Goal: Information Seeking & Learning: Learn about a topic

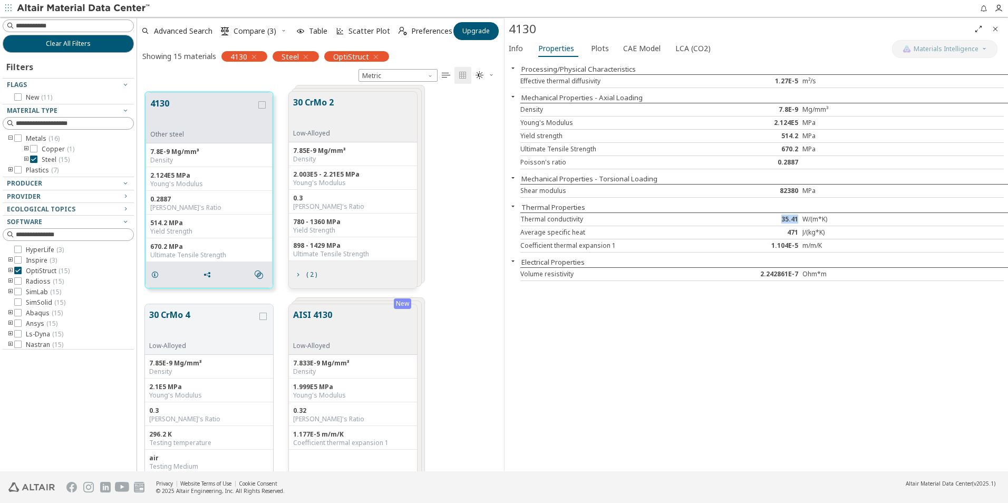
scroll to position [380, 359]
click at [815, 237] on div "Average specific heat 471 J/(kg*K)" at bounding box center [762, 232] width 484 height 13
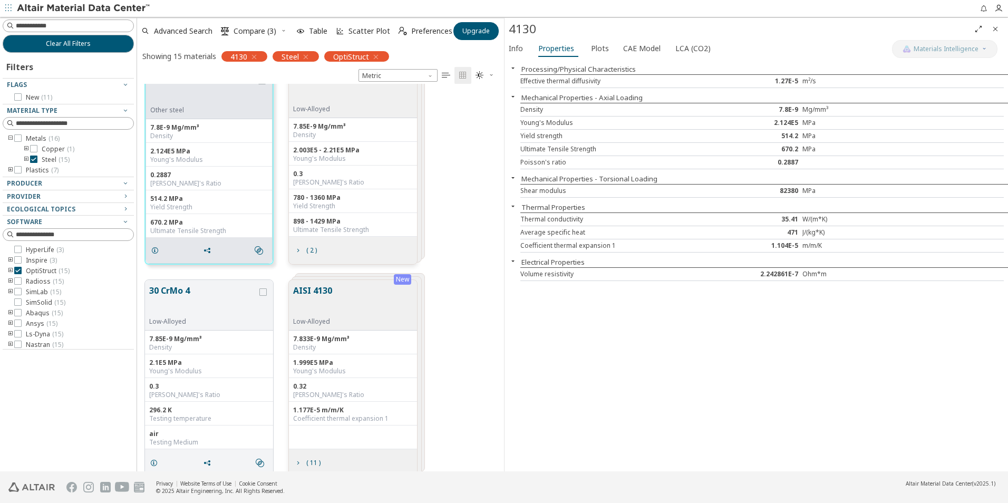
scroll to position [37, 0]
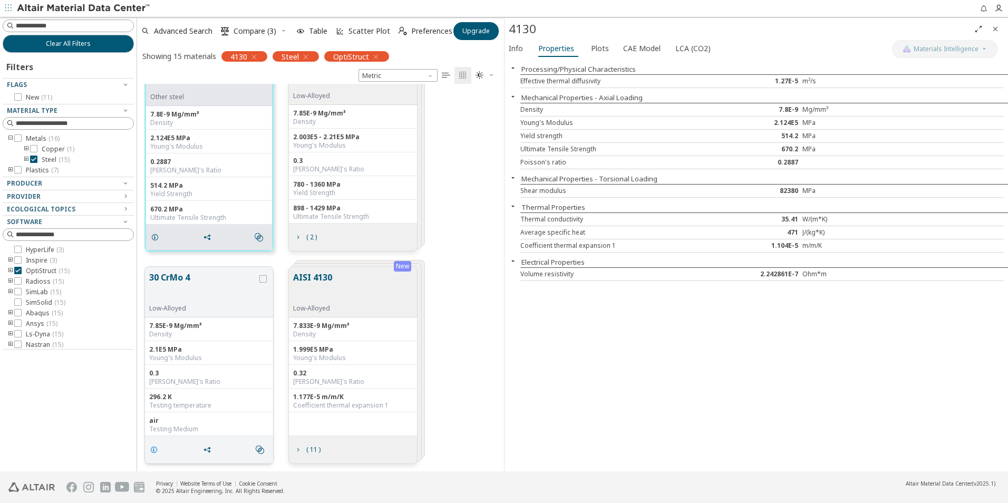
click at [154, 450] on icon "grid" at bounding box center [154, 450] width 8 height 8
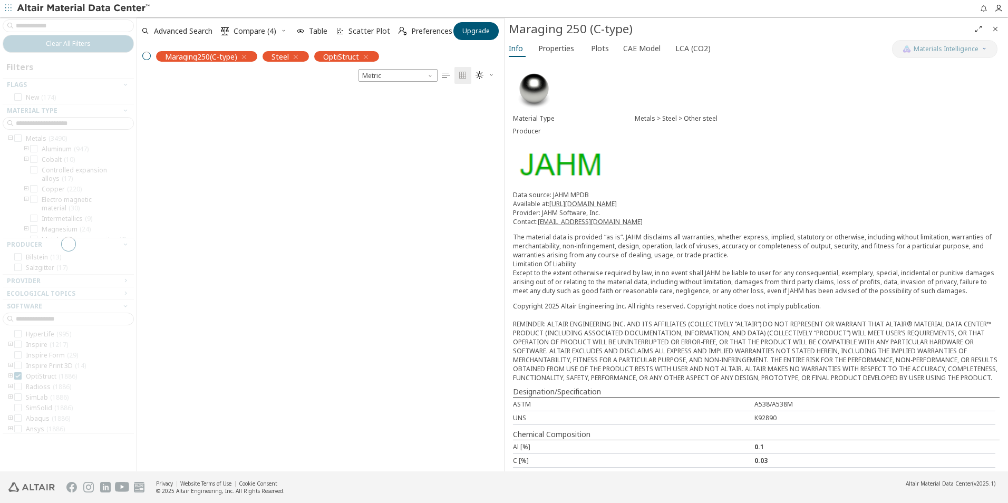
scroll to position [8, 8]
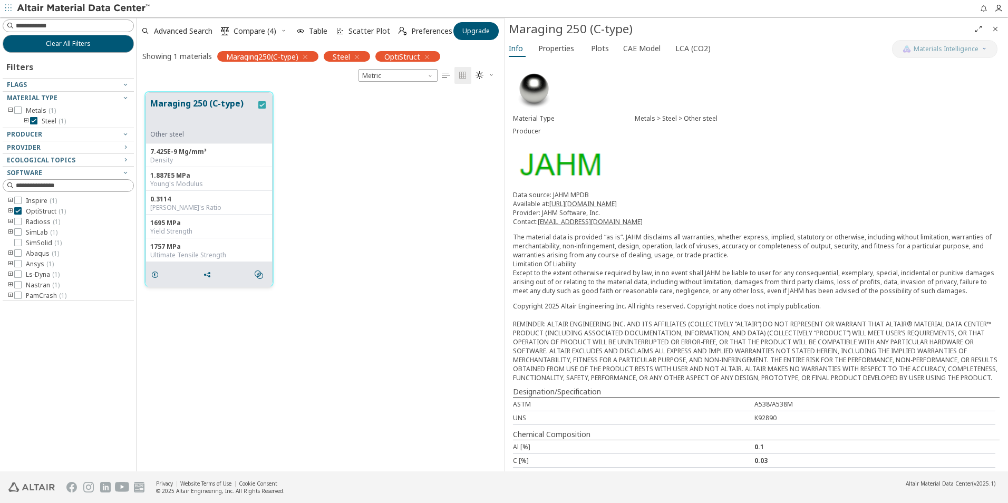
click at [259, 103] on icon "grid" at bounding box center [261, 104] width 7 height 7
click at [308, 56] on icon "button" at bounding box center [305, 57] width 8 height 8
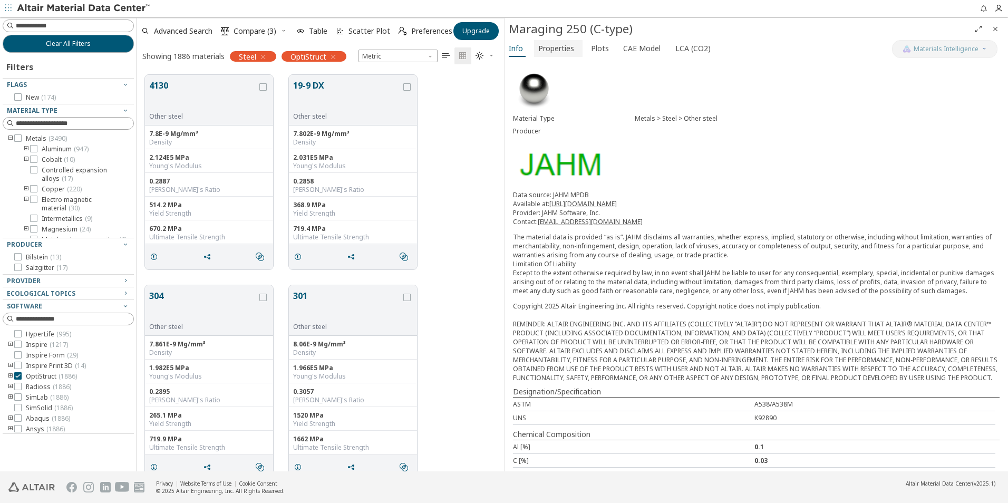
click at [562, 48] on span "Properties" at bounding box center [556, 48] width 36 height 17
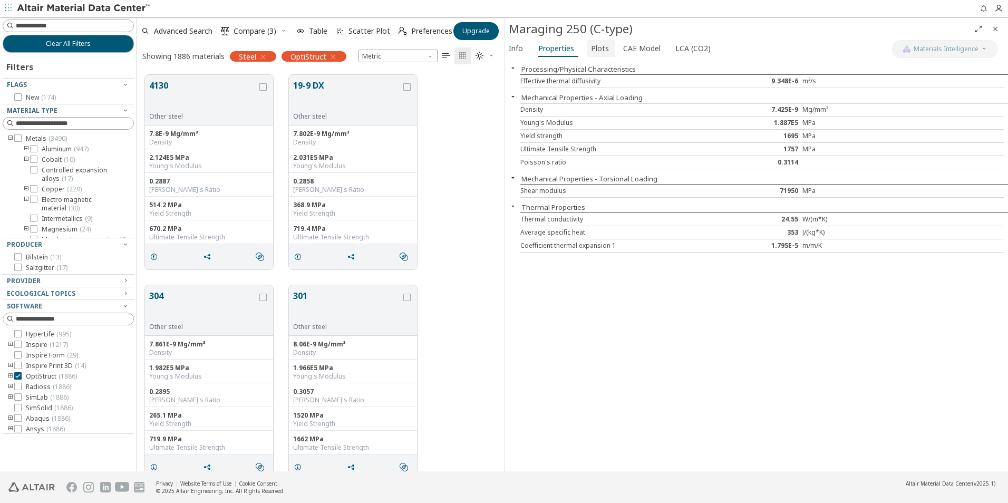
click at [604, 46] on span "Plots" at bounding box center [600, 48] width 18 height 17
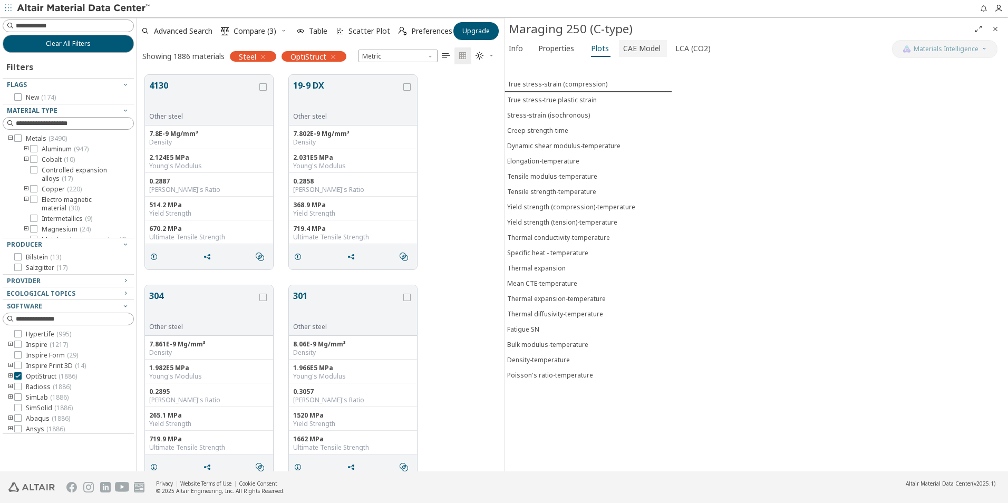
click at [633, 49] on span "CAE Model" at bounding box center [641, 48] width 37 height 17
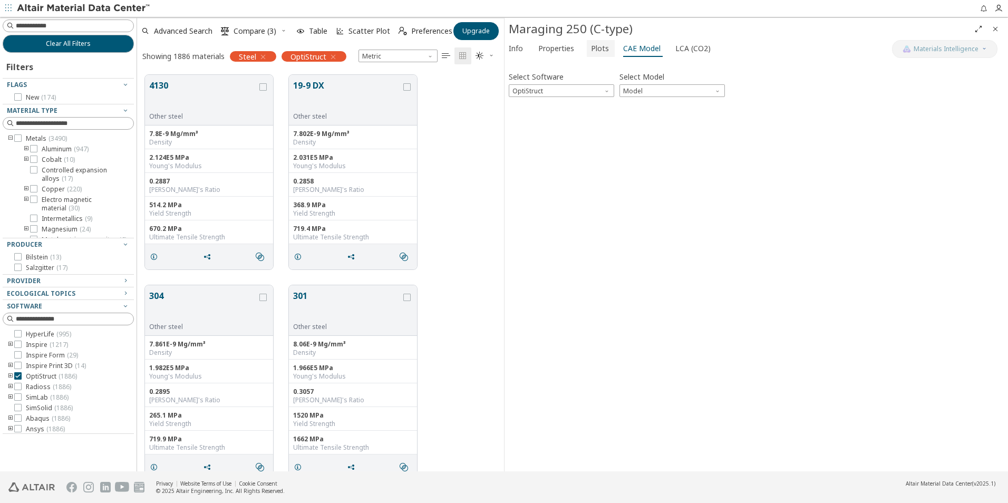
click at [591, 51] on span "Plots" at bounding box center [600, 48] width 18 height 17
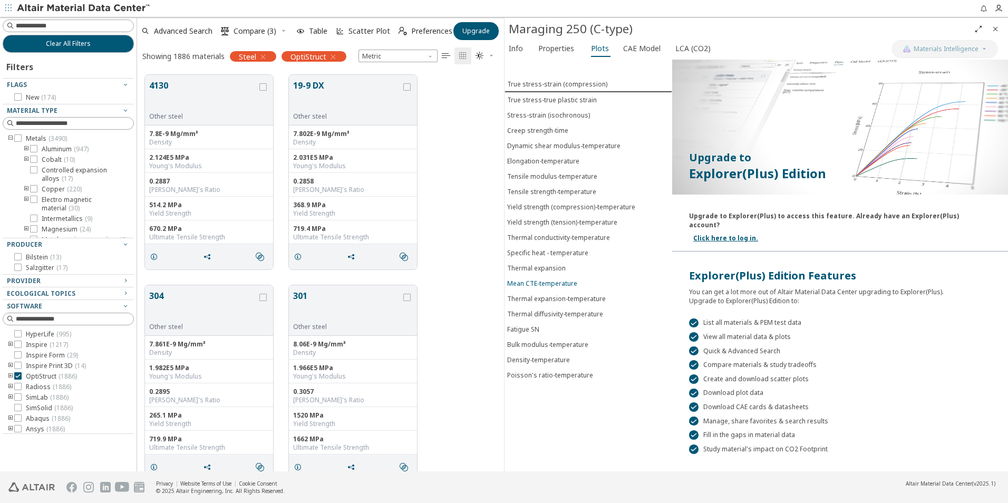
click at [553, 287] on div "Mean CTE-temperature" at bounding box center [542, 283] width 70 height 9
click at [546, 269] on div "Thermal expansion" at bounding box center [536, 267] width 59 height 9
click at [547, 254] on div "Specific heat - temperature" at bounding box center [547, 252] width 81 height 9
click at [740, 234] on div "Upgrade to Explorer(Plus) to access this feature. Already have an Explorer(Plus…" at bounding box center [840, 225] width 336 height 53
click at [634, 51] on span "CAE Model" at bounding box center [641, 48] width 37 height 17
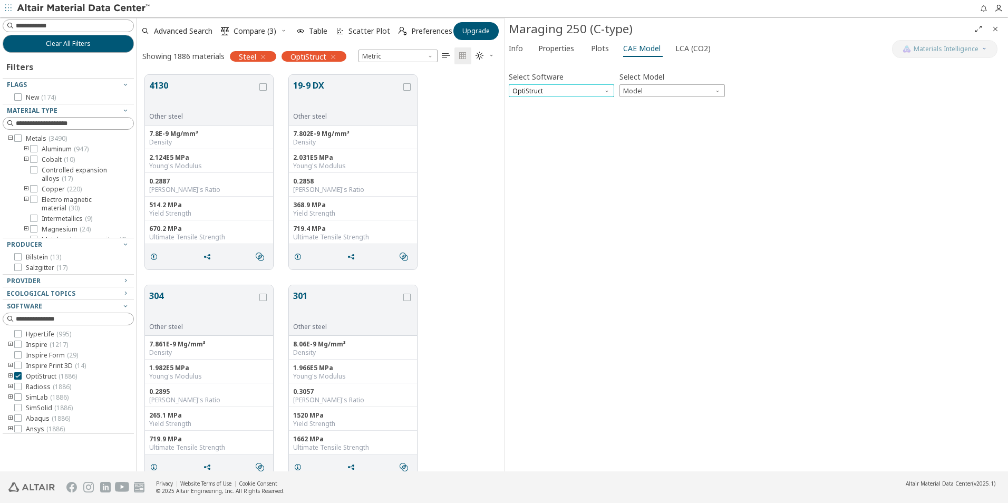
click at [547, 93] on span "OptiStruct" at bounding box center [561, 90] width 105 height 13
click at [672, 88] on span "Model" at bounding box center [672, 90] width 105 height 13
click at [650, 107] on span "Mat1" at bounding box center [672, 103] width 97 height 7
click at [668, 91] on span "Mat1" at bounding box center [672, 90] width 105 height 13
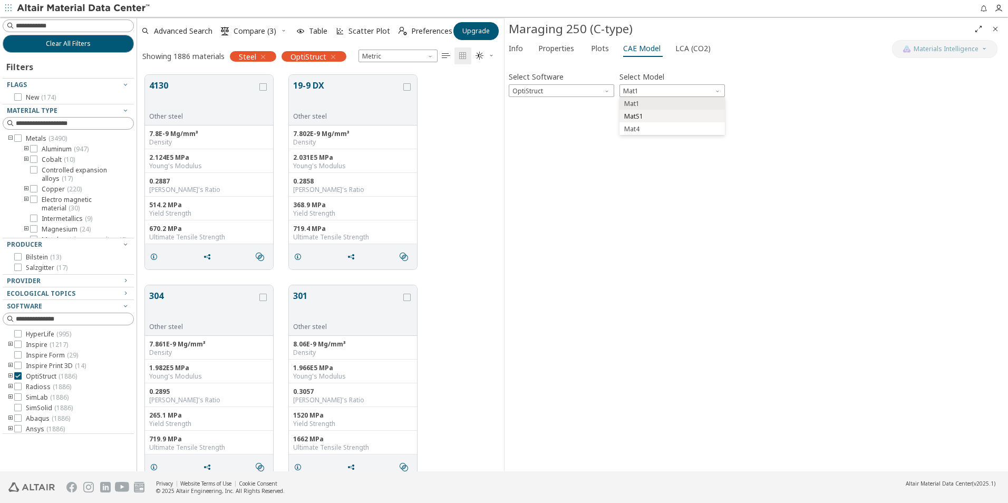
click at [647, 116] on span "MatS1" at bounding box center [672, 116] width 97 height 7
click at [652, 88] on span "MatS1" at bounding box center [672, 90] width 105 height 13
click at [645, 121] on button "MatS1" at bounding box center [672, 116] width 105 height 13
click at [648, 95] on span "MatS1" at bounding box center [672, 90] width 105 height 13
click at [639, 132] on span "Mat4" at bounding box center [631, 129] width 15 height 8
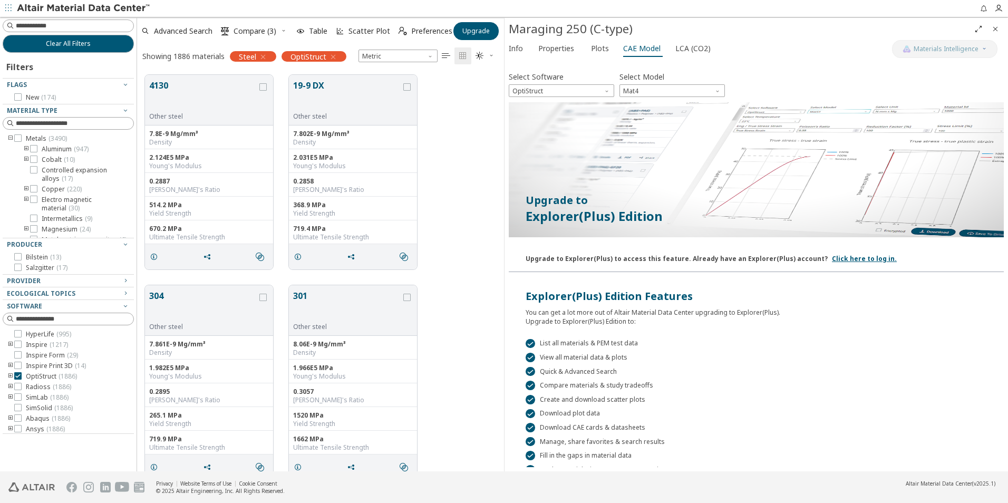
click at [847, 254] on link "Click here to log in." at bounding box center [864, 258] width 65 height 9
